Goal: Information Seeking & Learning: Learn about a topic

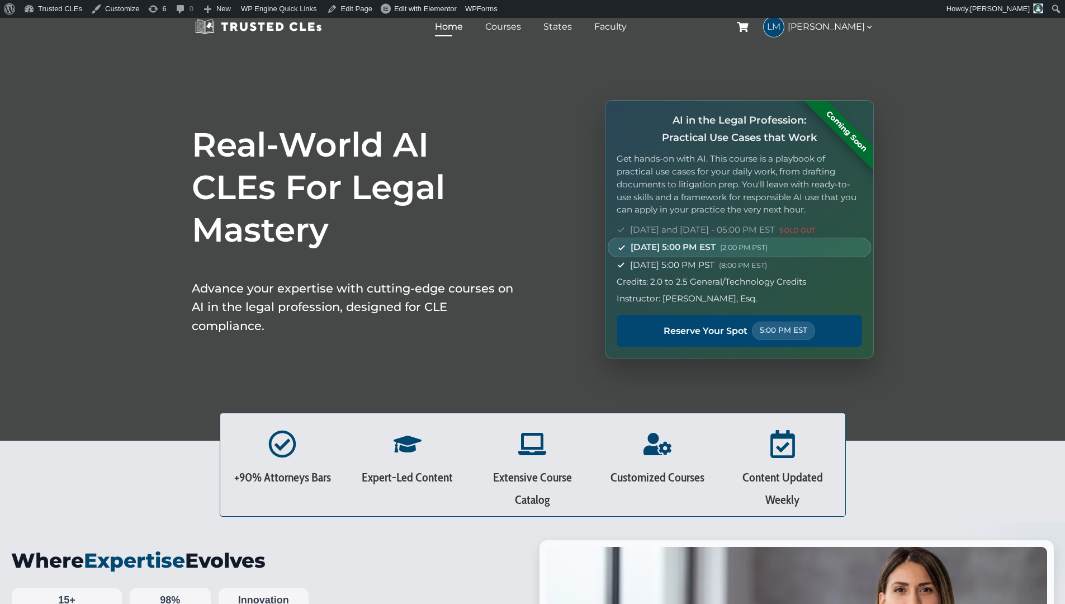
click at [577, 138] on div "Real-World AI CLEs For Legal Mastery Advance your expertise with cutting-edge c…" at bounding box center [532, 229] width 1065 height 423
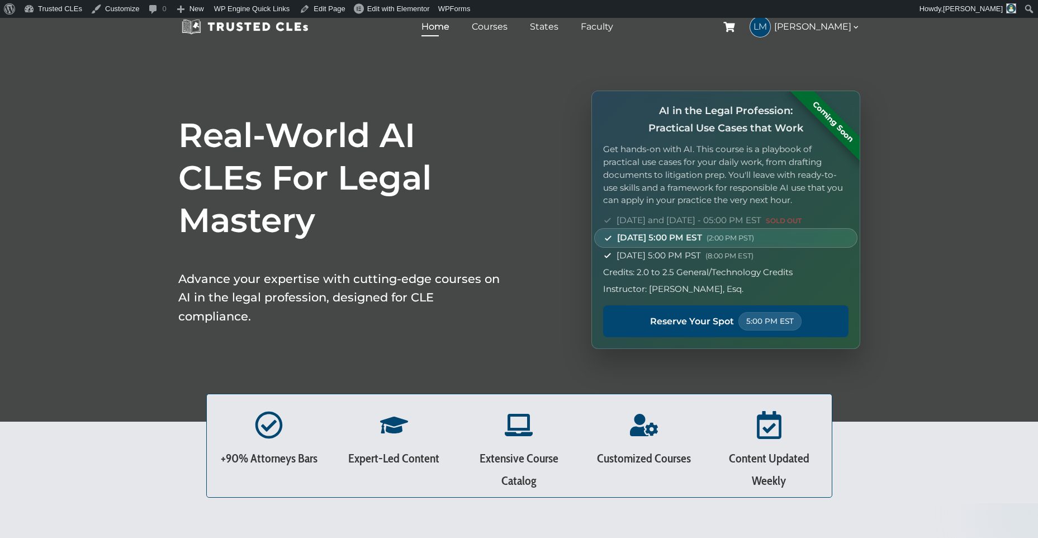
click at [211, 362] on div "Real-World AI CLEs For Legal Mastery Advance your expertise with cutting-edge c…" at bounding box center [519, 220] width 1038 height 404
click at [235, 314] on p "Advance your expertise with cutting-edge courses on AI in the legal profession,…" at bounding box center [340, 297] width 324 height 56
click at [244, 335] on div "Real-World AI CLEs For Legal Mastery Advance your expertise with cutting-edge c…" at bounding box center [340, 219] width 335 height 269
